Goal: Transaction & Acquisition: Purchase product/service

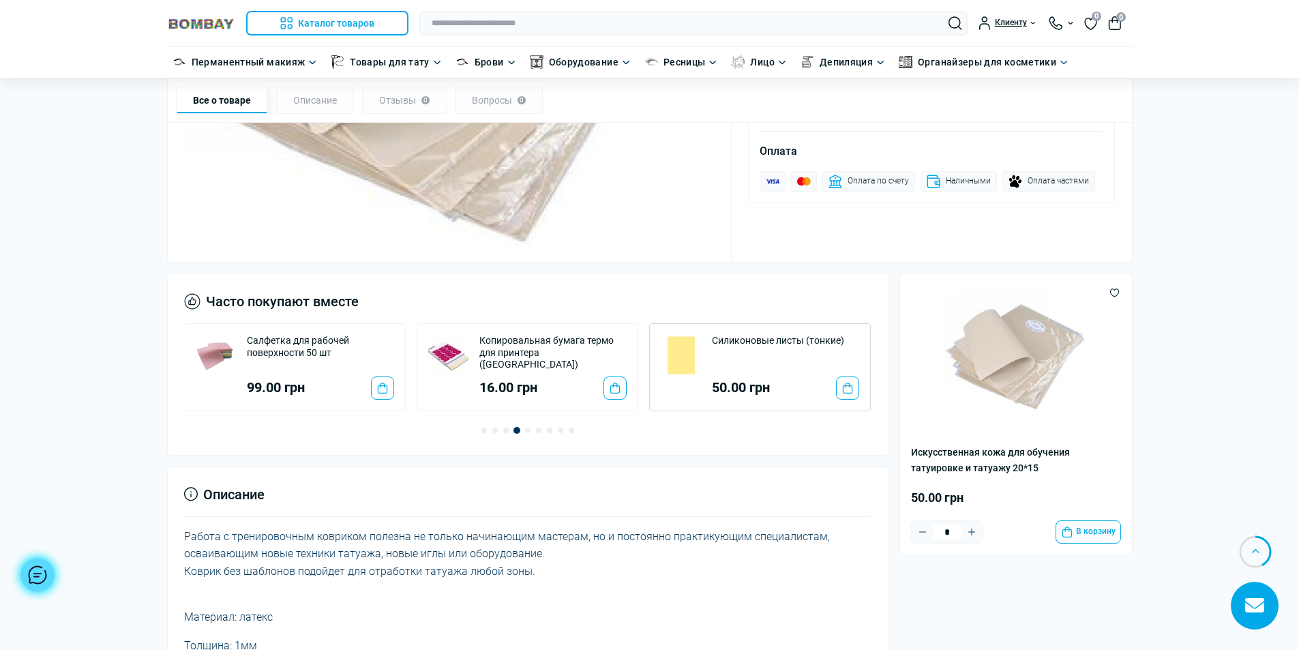
scroll to position [205, 0]
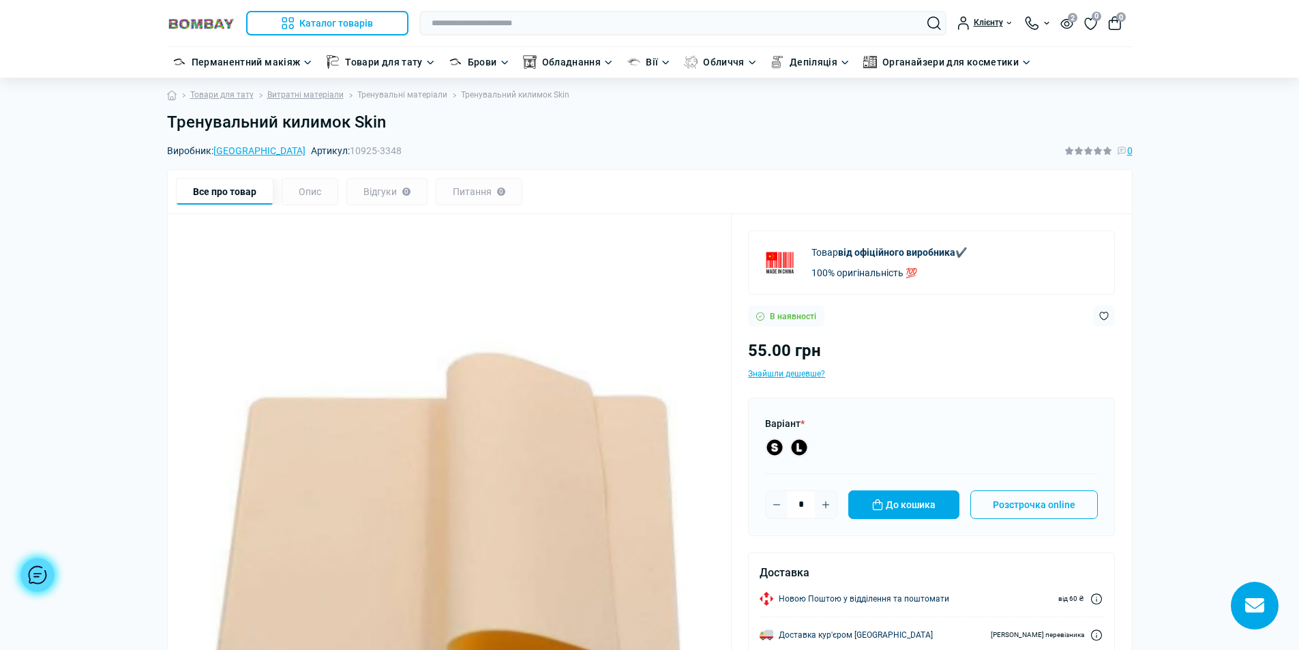
click at [409, 99] on link "Тренувальні матеріали" at bounding box center [402, 95] width 90 height 13
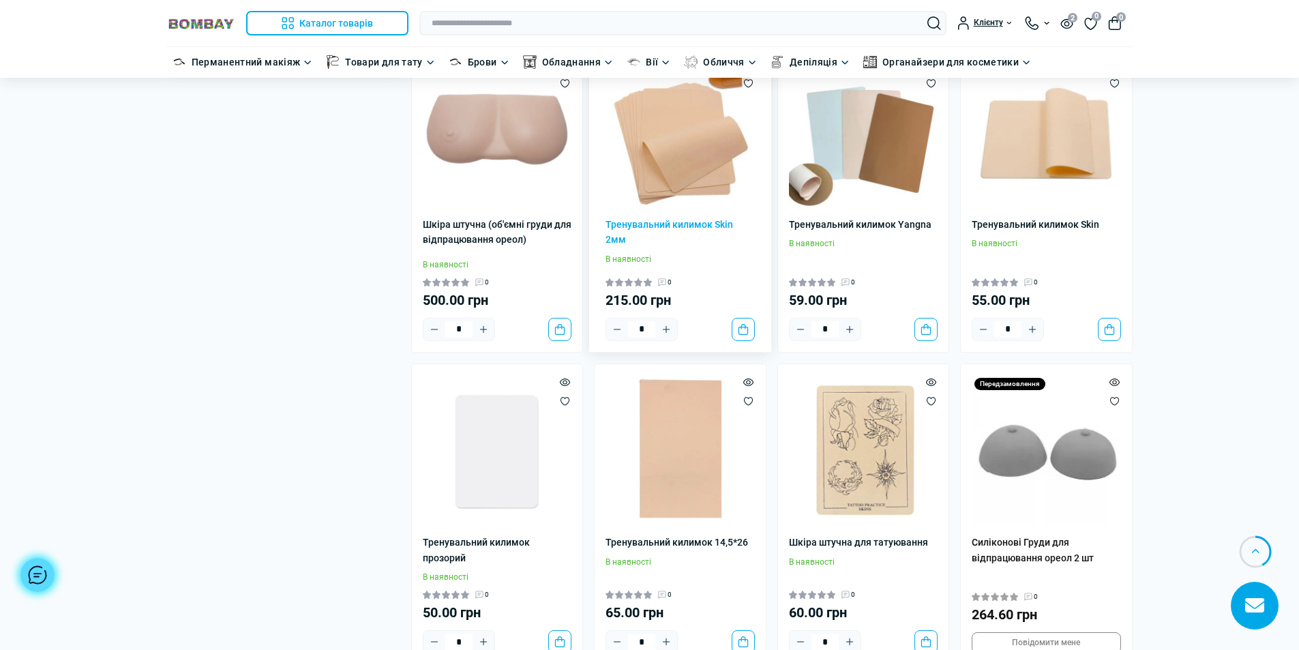
scroll to position [614, 0]
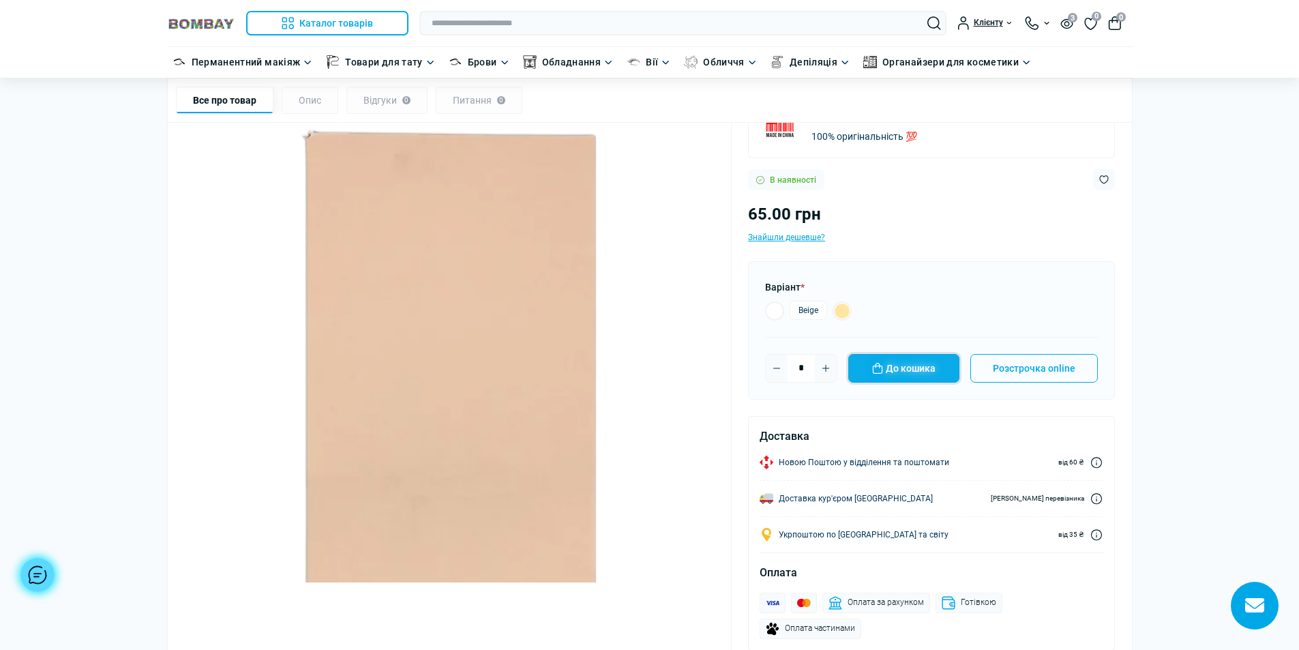
click at [927, 368] on button "До кошика" at bounding box center [903, 368] width 111 height 29
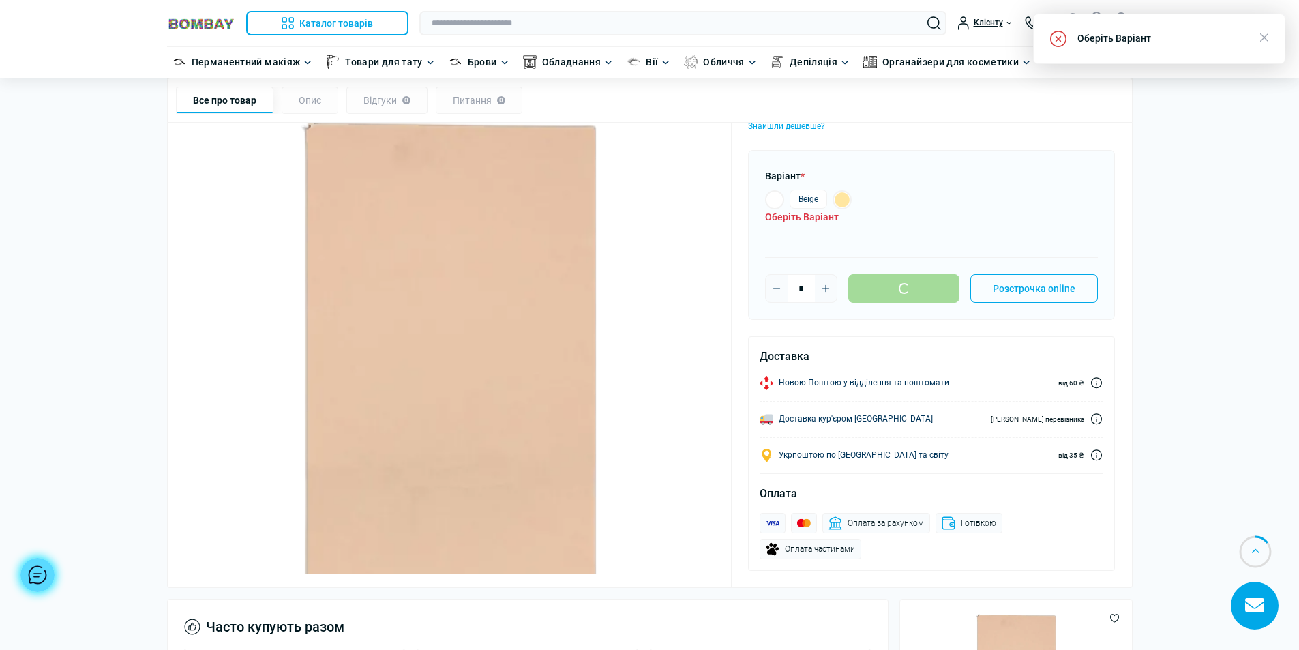
scroll to position [264, 0]
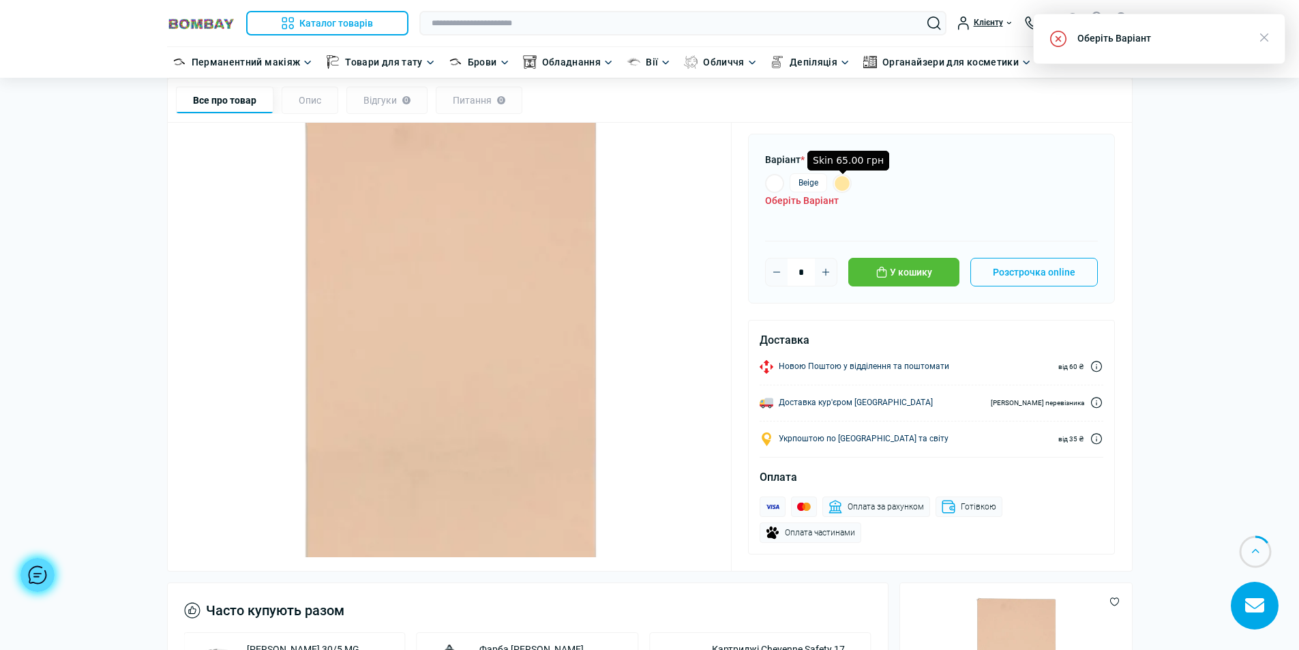
click at [847, 185] on label "Skin 65.00 грн" at bounding box center [841, 183] width 19 height 19
click at [929, 282] on button "У кошику" at bounding box center [903, 272] width 111 height 29
